Goal: Task Accomplishment & Management: Use online tool/utility

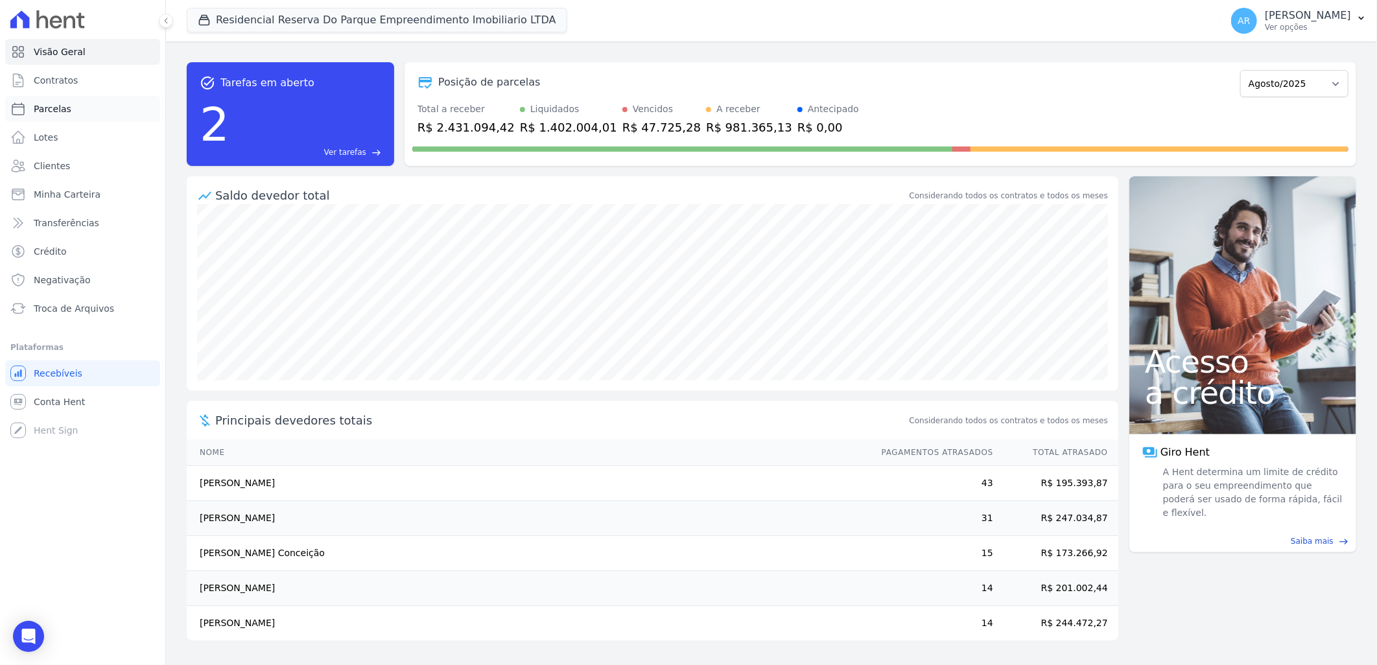
click at [78, 112] on link "Parcelas" at bounding box center [82, 109] width 155 height 26
select select
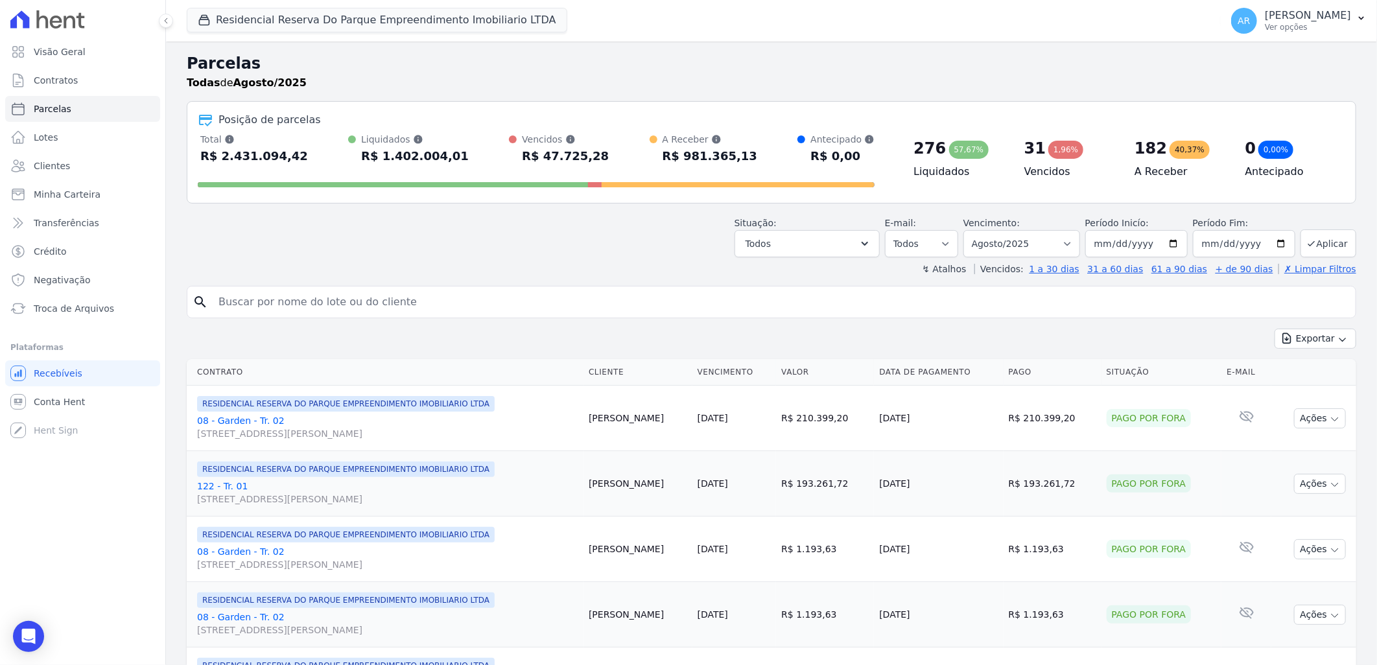
click at [351, 305] on input "search" at bounding box center [781, 302] width 1140 height 26
type input "[PERSON_NAME]"
select select
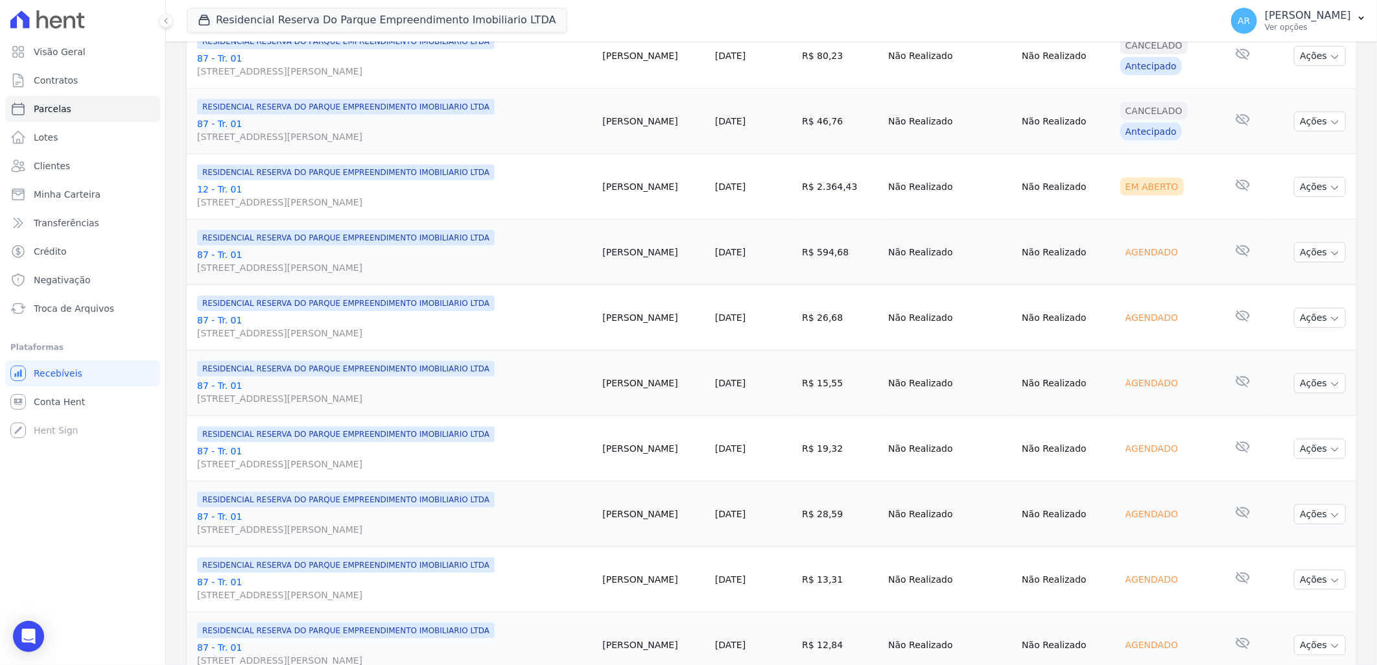
scroll to position [648, 0]
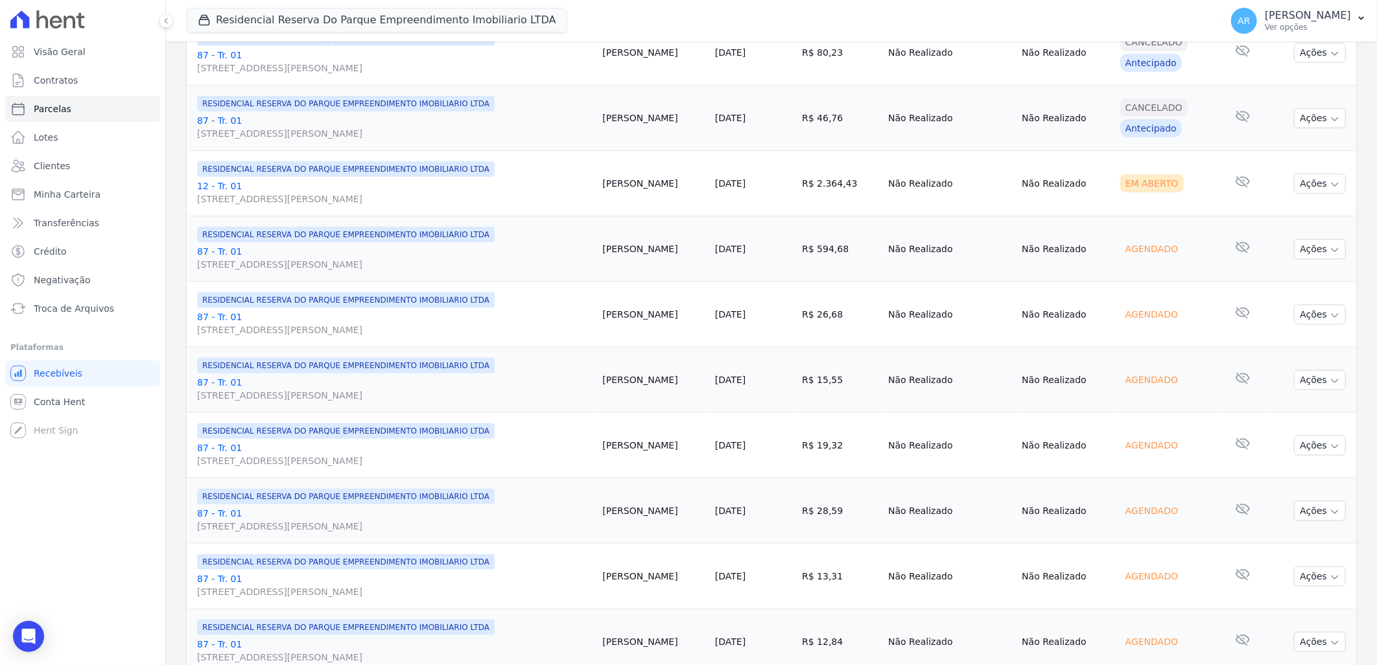
click at [218, 189] on link "12 - Tr. 01 [STREET_ADDRESS][PERSON_NAME]" at bounding box center [395, 193] width 396 height 26
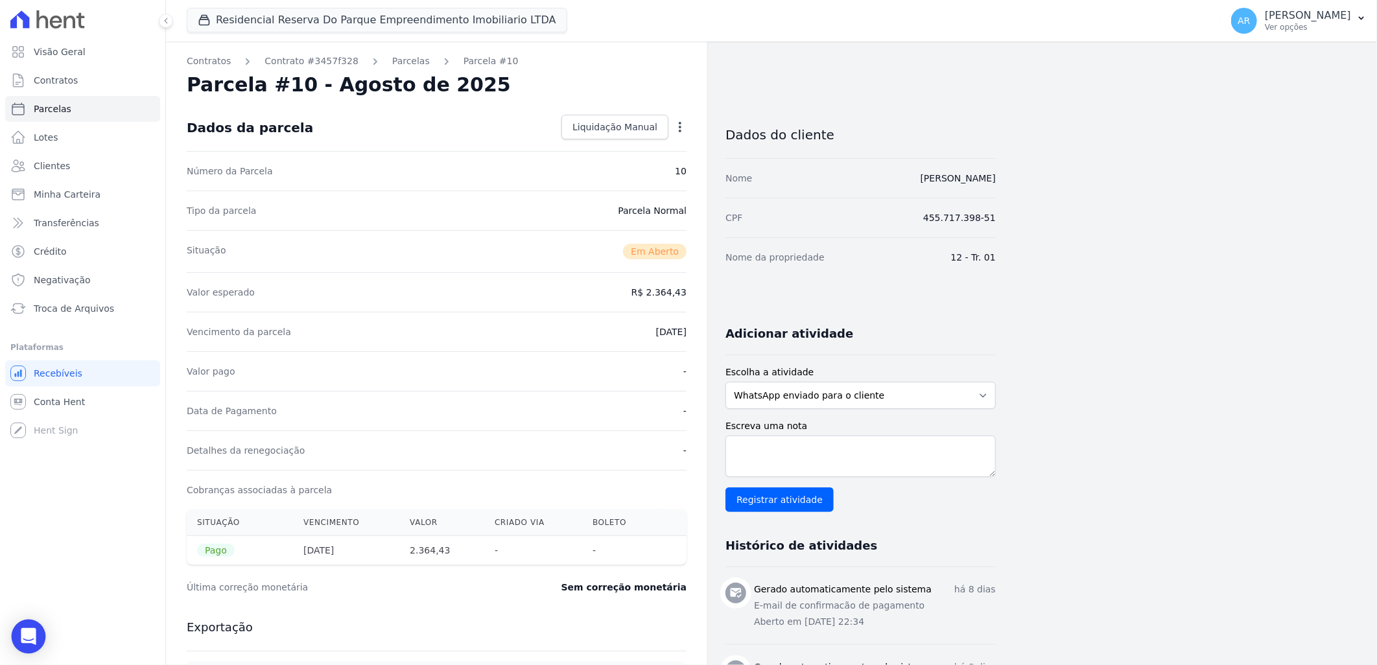
click at [16, 624] on div "Open Intercom Messenger" at bounding box center [29, 637] width 34 height 34
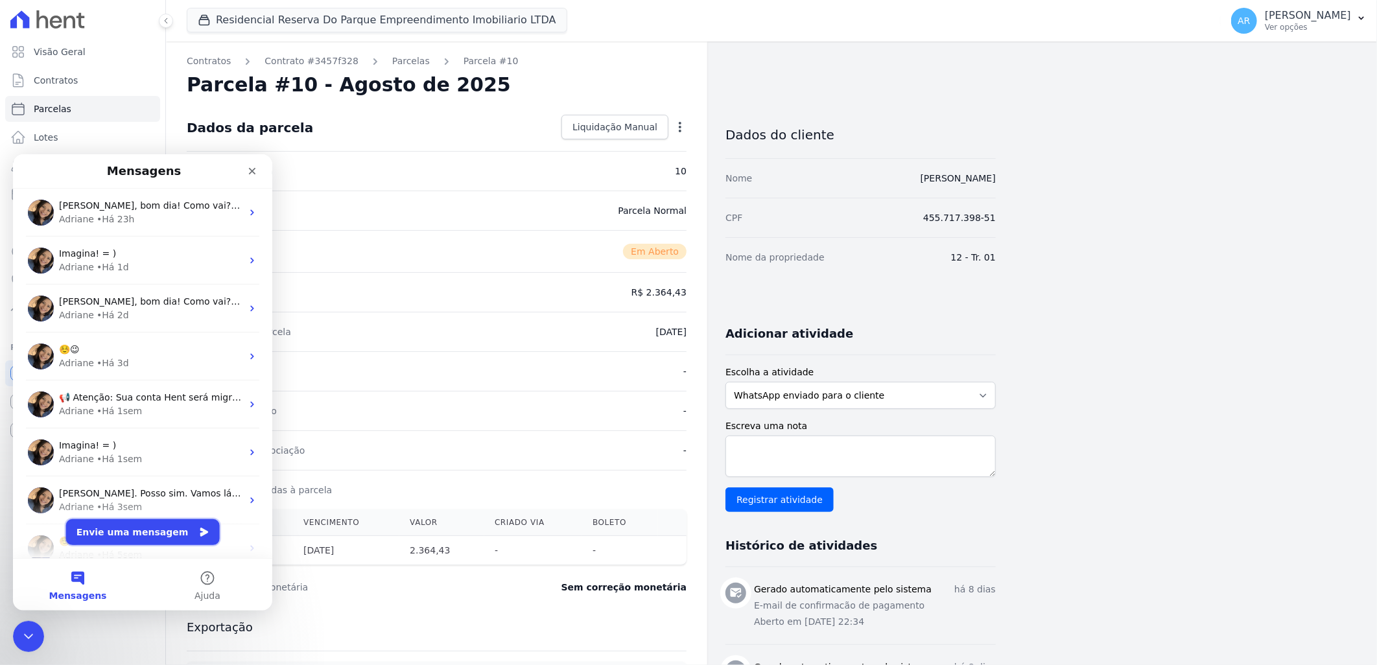
click at [145, 521] on button "Envie uma mensagem" at bounding box center [143, 532] width 154 height 26
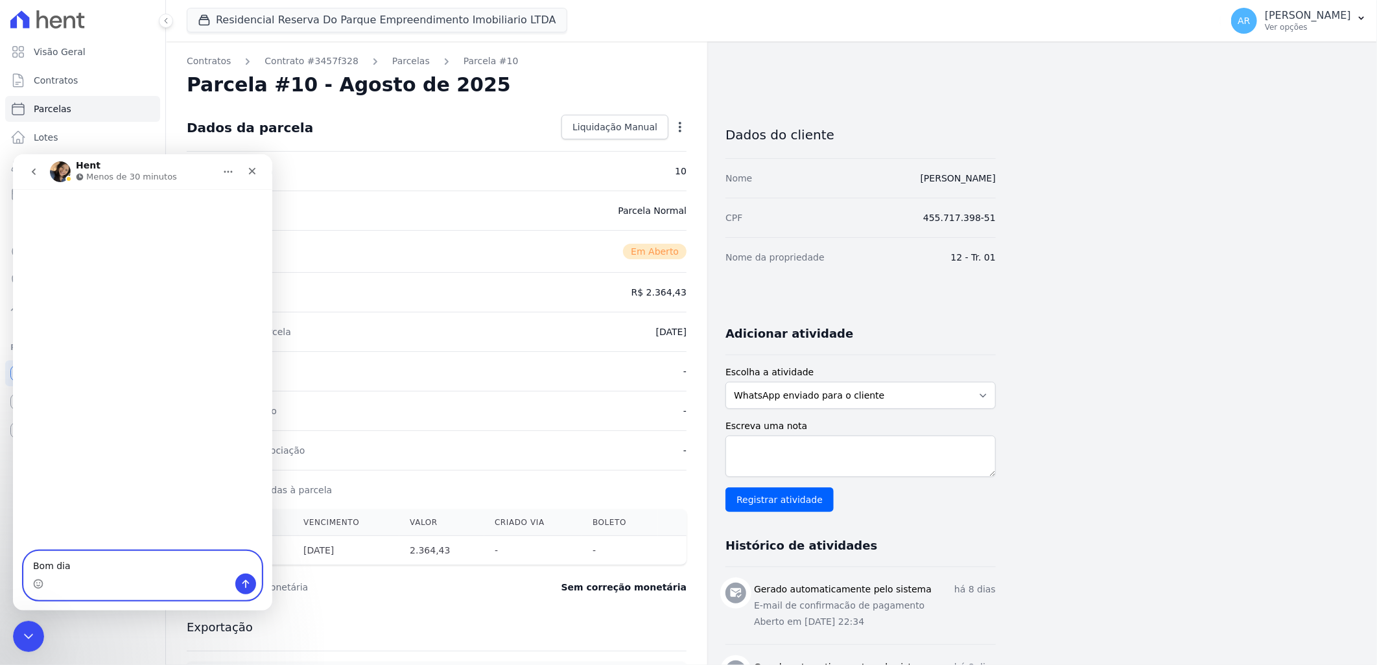
type textarea "Bom dia"
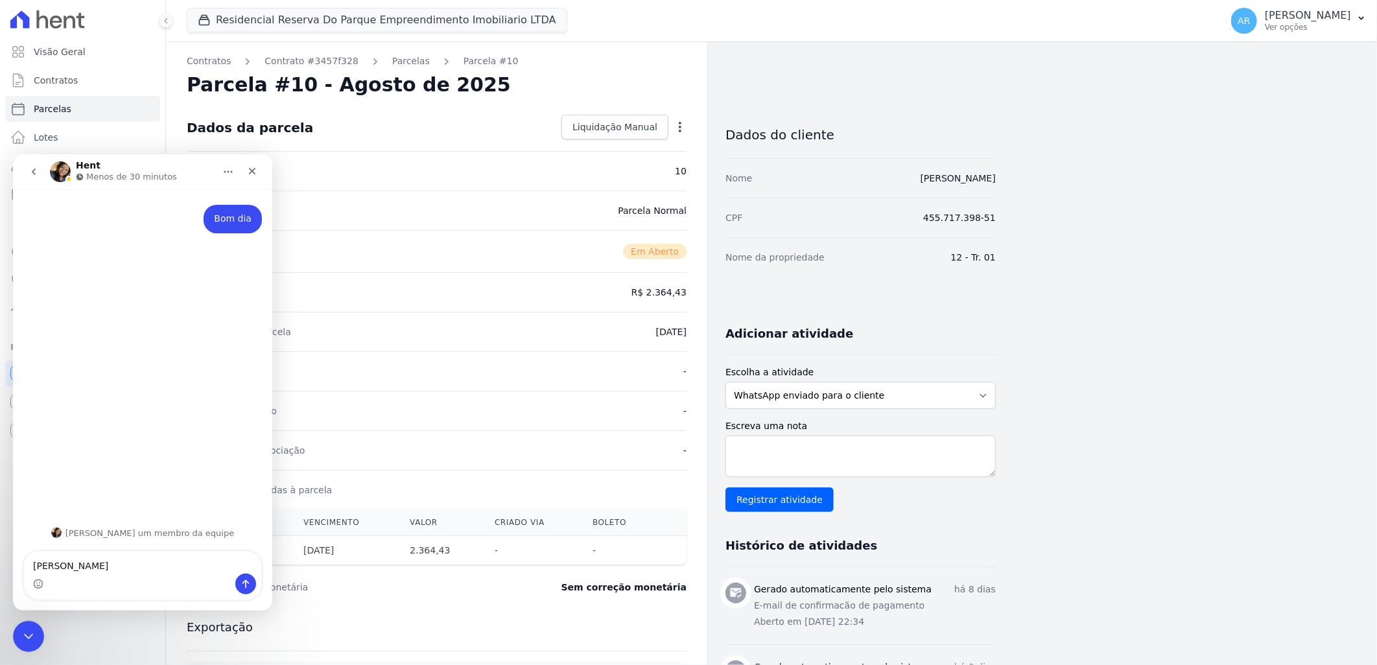
type textarea "[PERSON_NAME]"
click at [76, 583] on icon "Upload do anexo" at bounding box center [79, 583] width 9 height 7
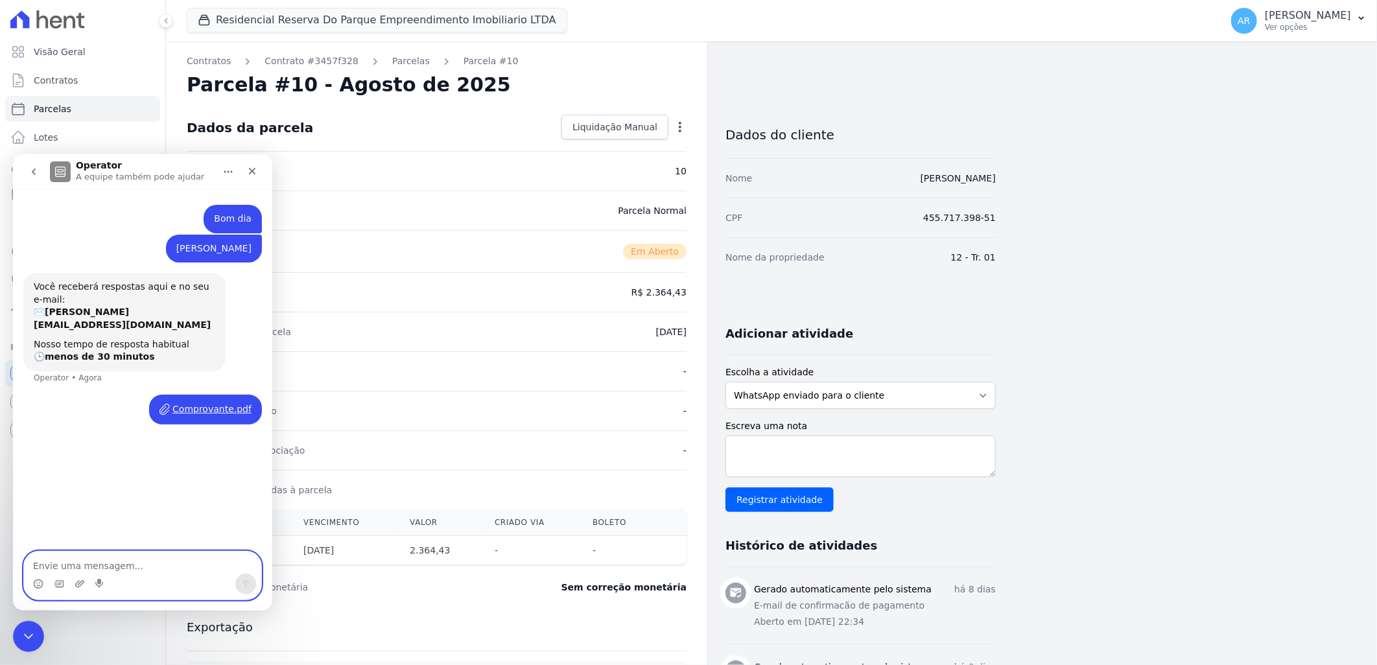
click at [152, 563] on textarea "Envie uma mensagem..." at bounding box center [142, 562] width 237 height 22
type textarea "N"
type textarea "Também não veio a remessa"
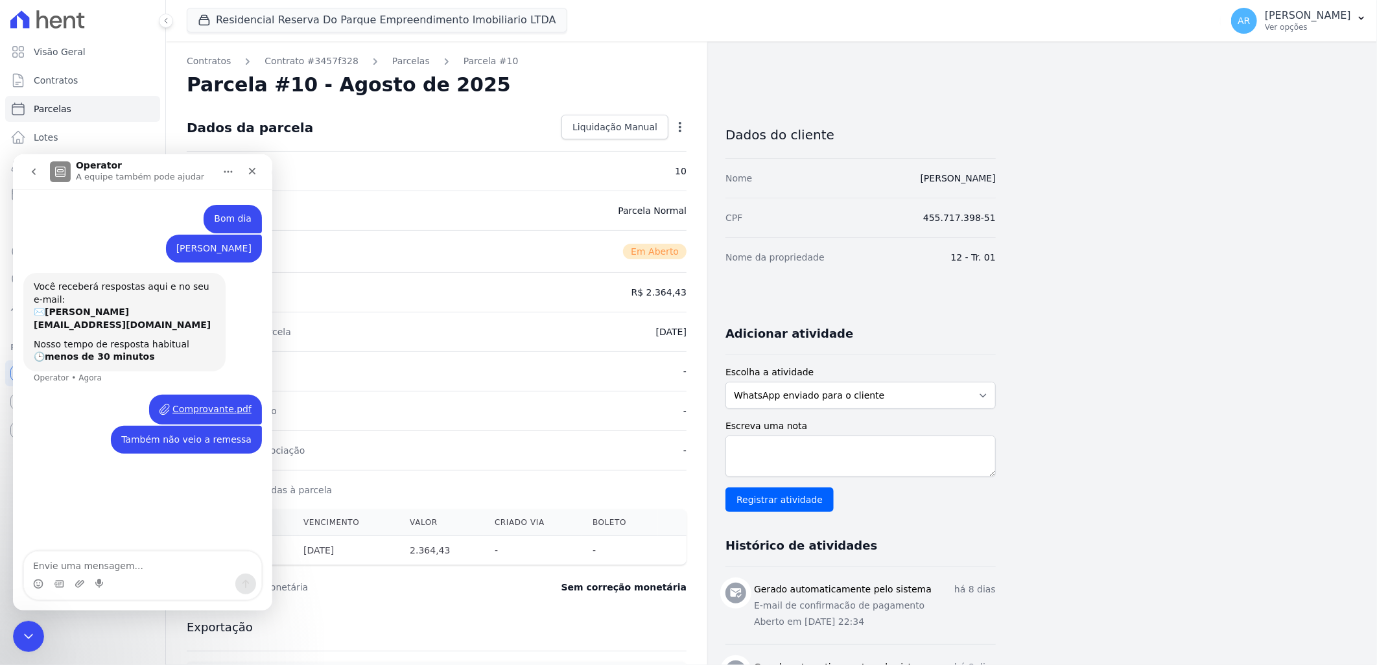
click at [461, 131] on div "Dados da parcela Liquidação Manual Liquidação Manual Data de Pagamento [DATE] […" at bounding box center [437, 127] width 500 height 47
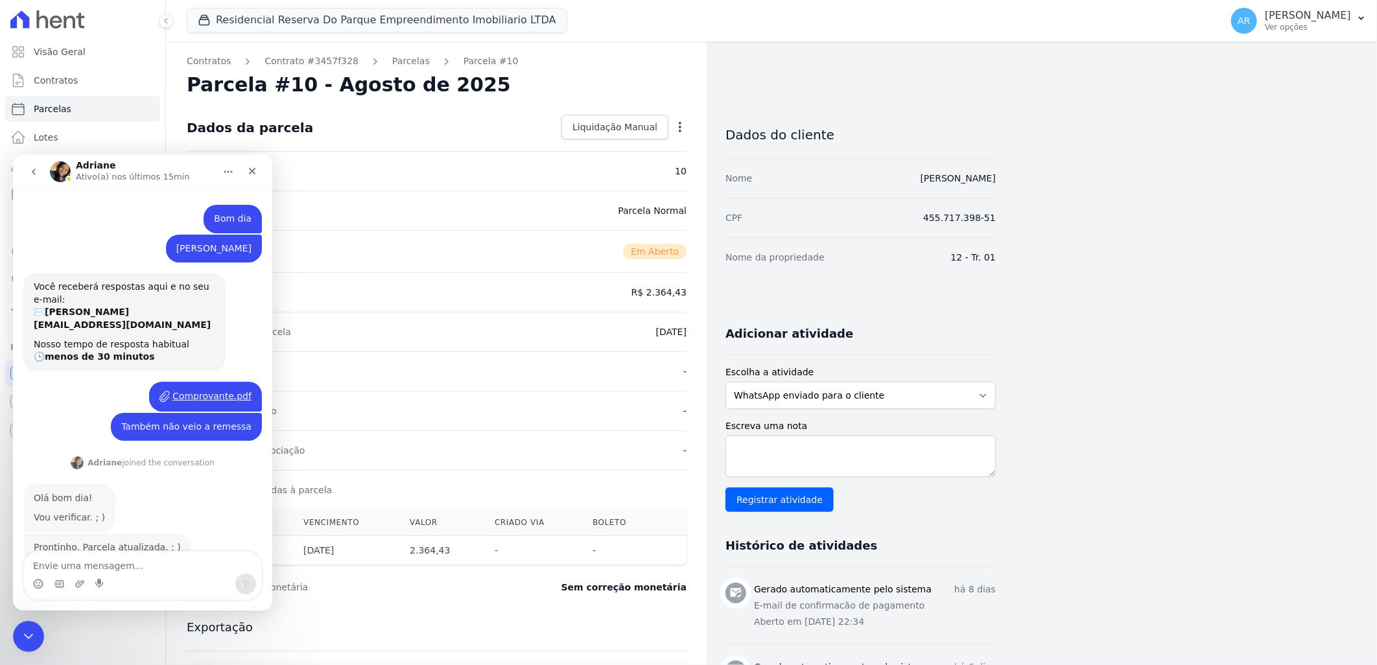
scroll to position [21, 0]
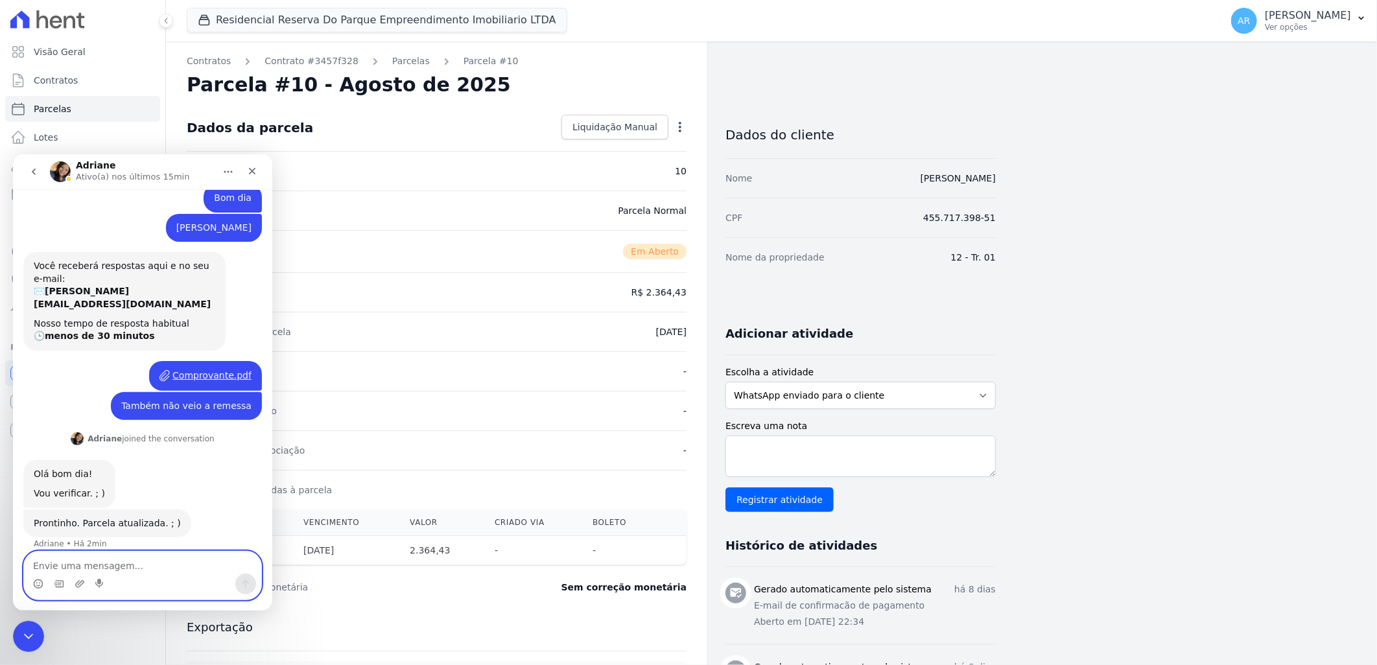
click at [115, 568] on textarea "Envie uma mensagem..." at bounding box center [142, 562] width 237 height 22
type textarea "Obrigada"
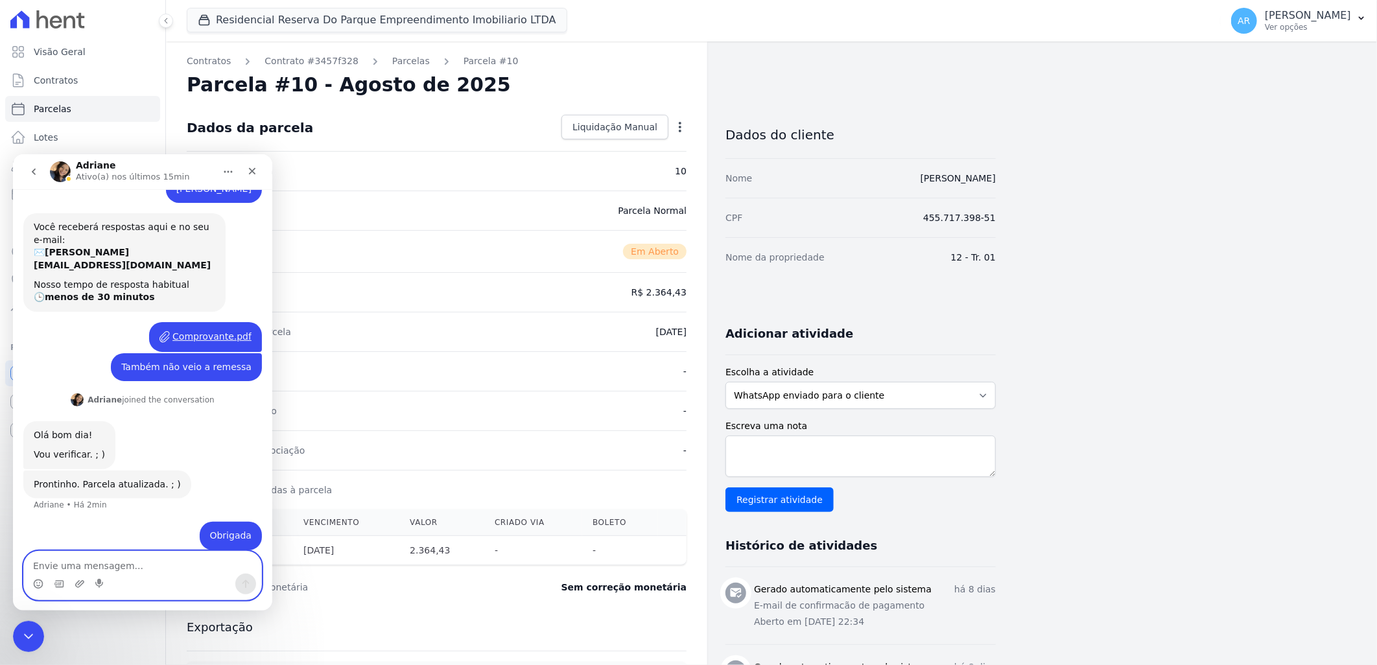
scroll to position [59, 0]
click at [252, 172] on icon "Fechar" at bounding box center [252, 170] width 10 height 10
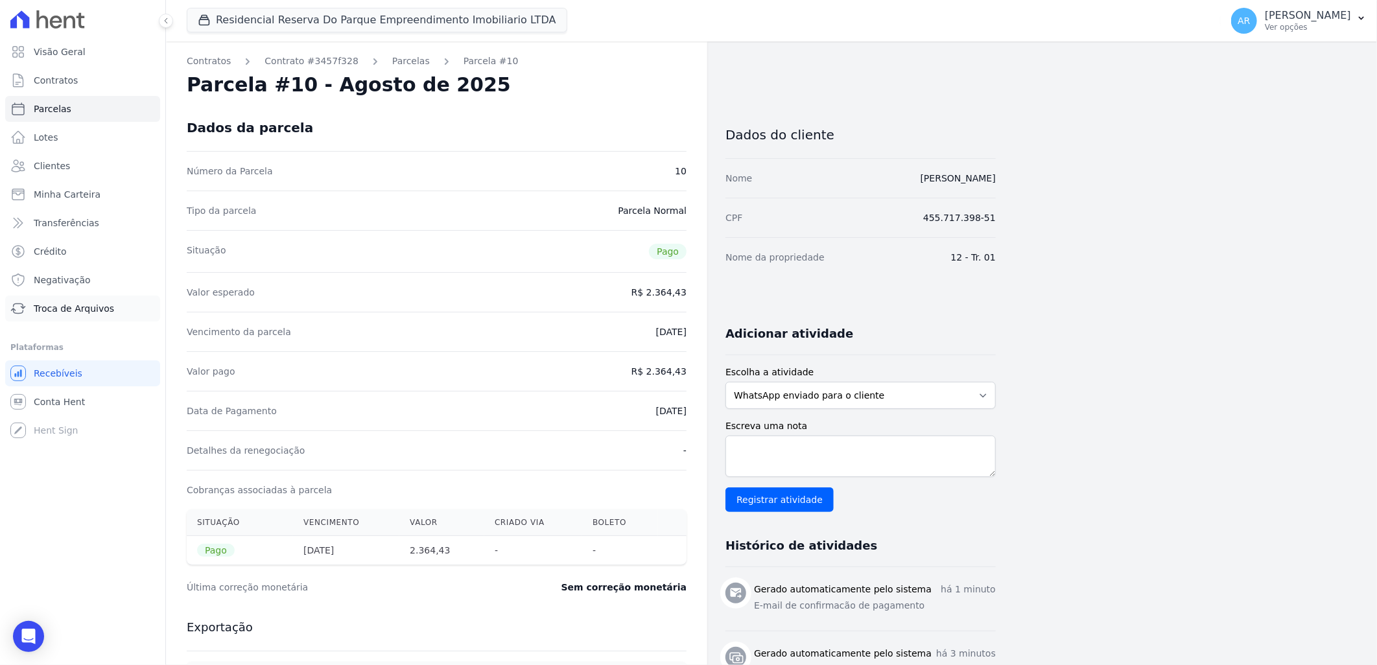
click at [60, 309] on span "Troca de Arquivos" at bounding box center [74, 308] width 80 height 13
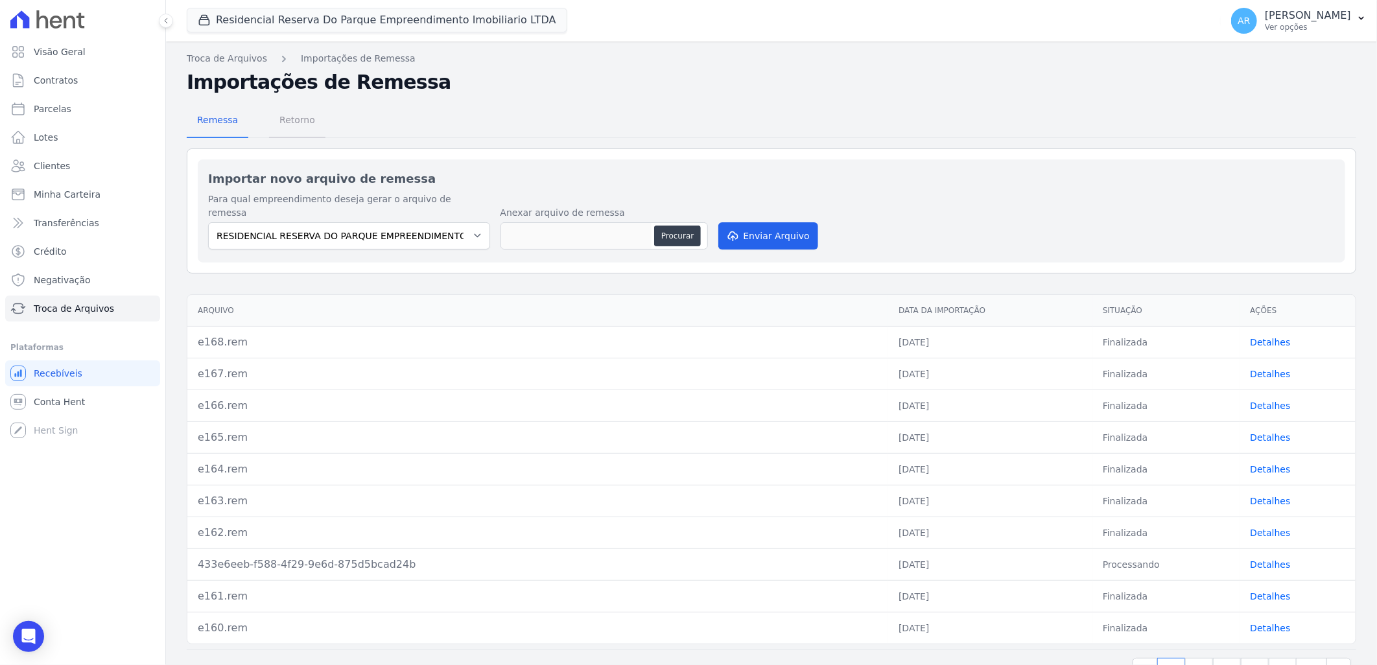
click at [283, 120] on span "Retorno" at bounding box center [297, 120] width 51 height 26
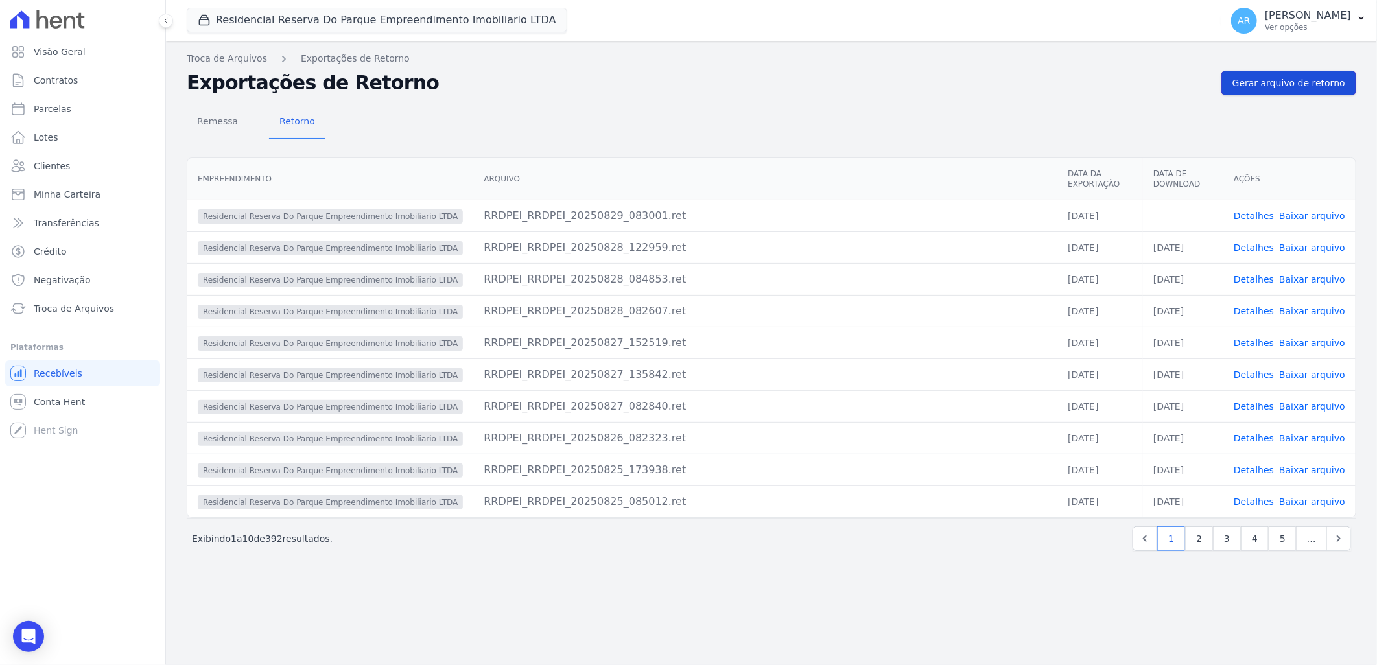
click at [1278, 83] on span "Gerar arquivo de retorno" at bounding box center [1289, 83] width 113 height 13
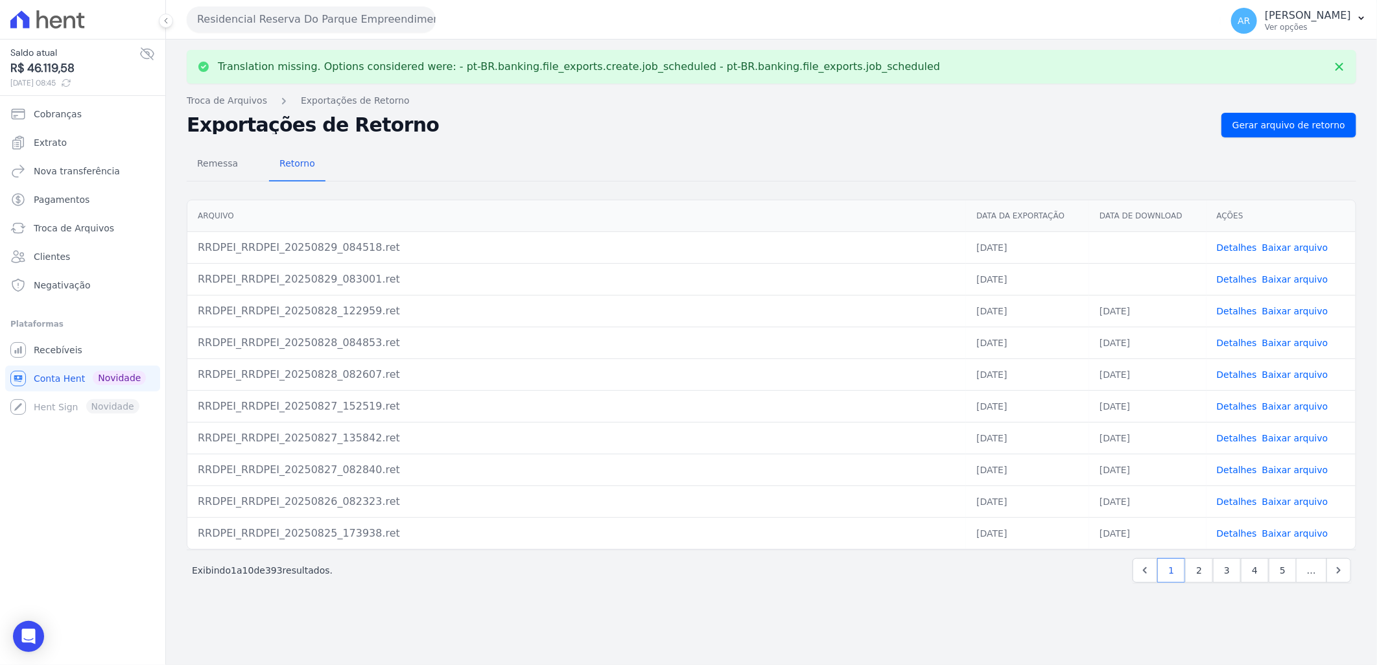
click at [1291, 244] on link "Baixar arquivo" at bounding box center [1296, 248] width 66 height 10
click at [1293, 280] on link "Baixar arquivo" at bounding box center [1296, 279] width 66 height 10
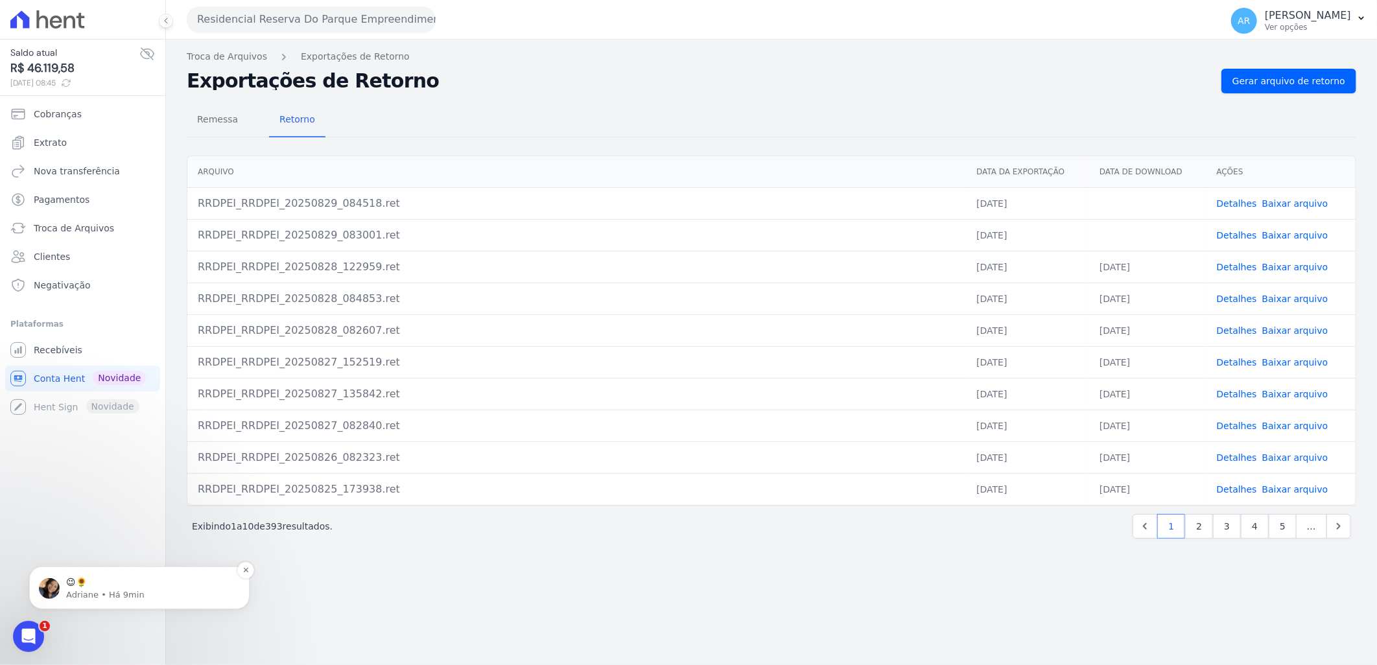
click at [145, 584] on p "😉🌻" at bounding box center [149, 582] width 167 height 13
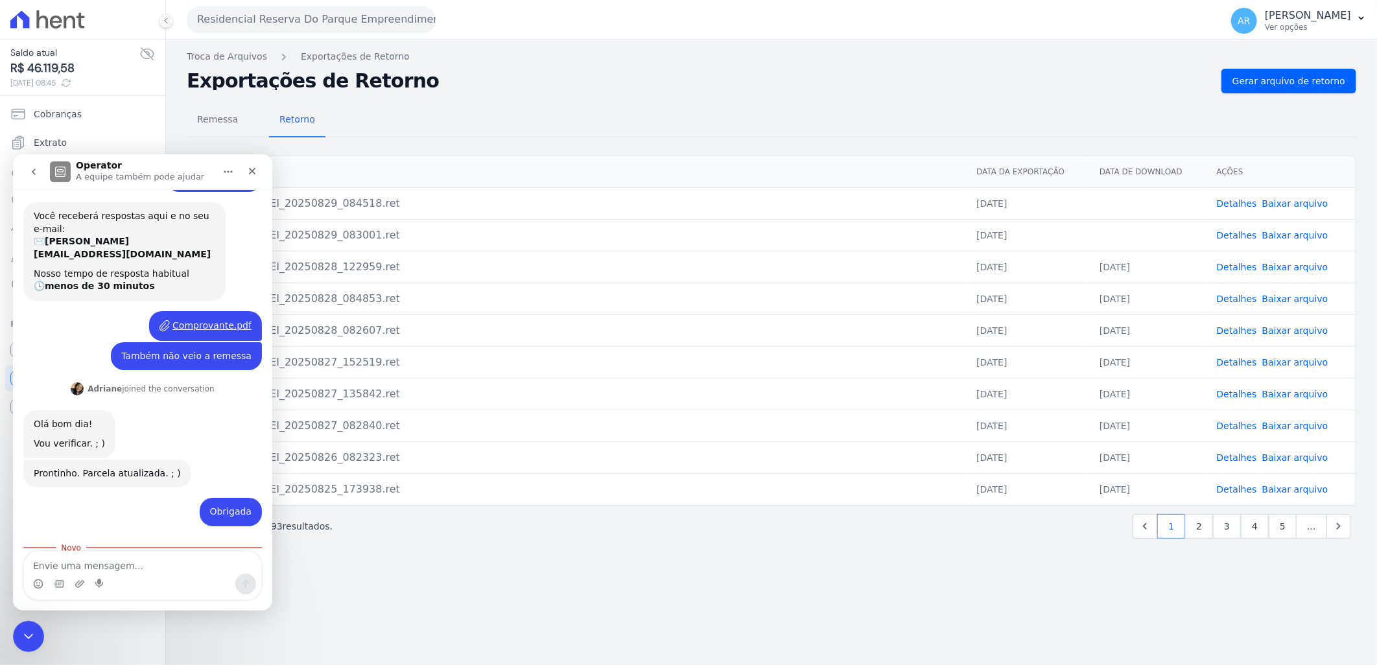
scroll to position [119, 0]
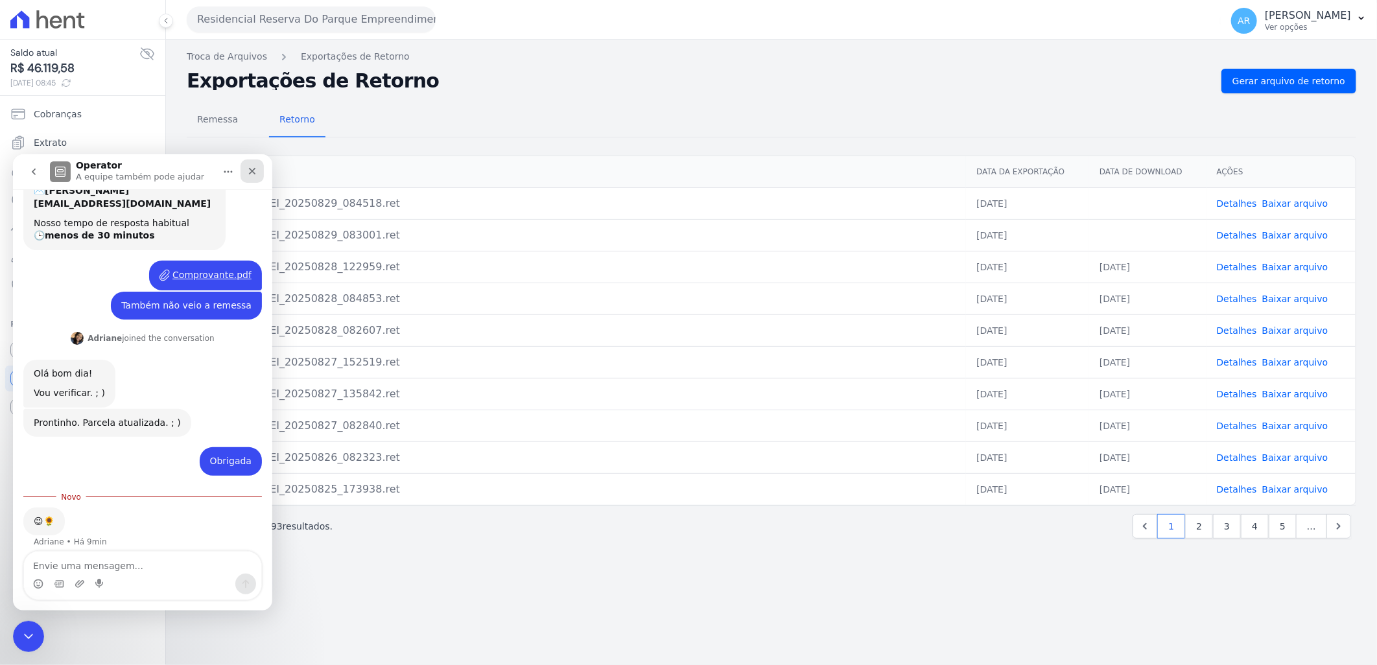
click at [256, 168] on icon "Fechar" at bounding box center [252, 170] width 10 height 10
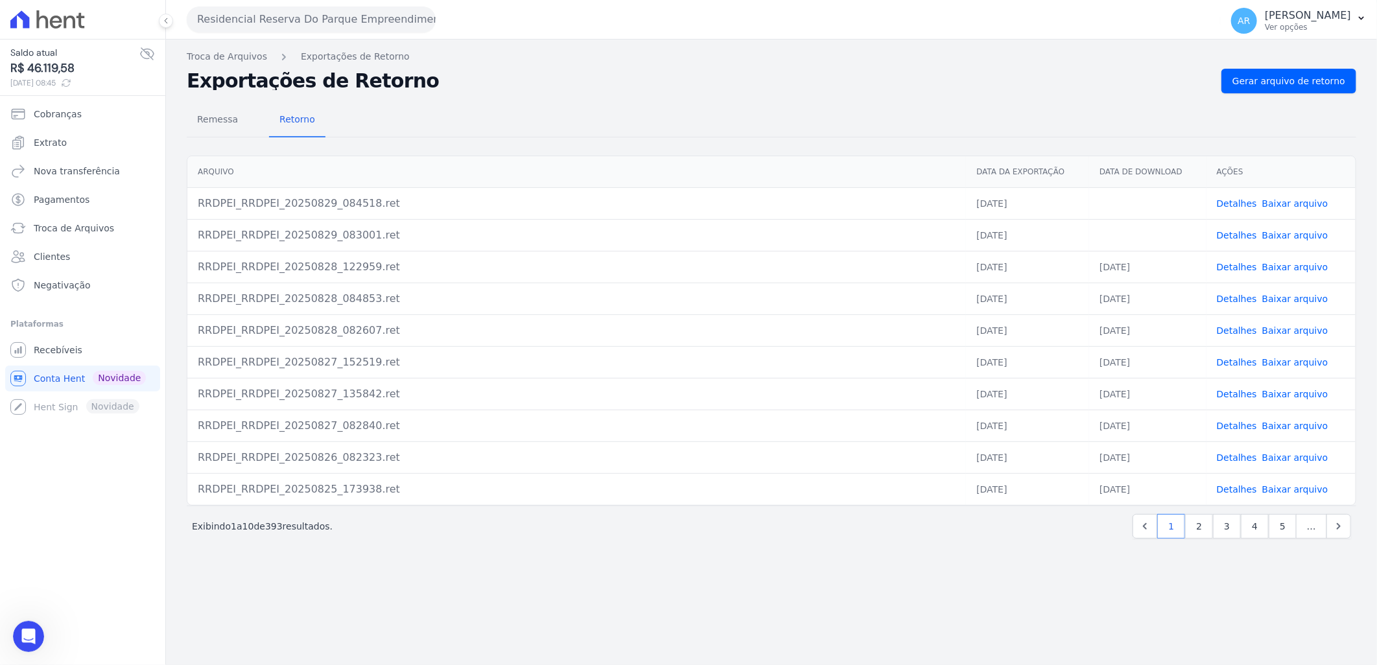
scroll to position [98, 0]
click at [1324, 75] on span "Gerar arquivo de retorno" at bounding box center [1289, 81] width 113 height 13
